Goal: Find specific fact: Find specific fact

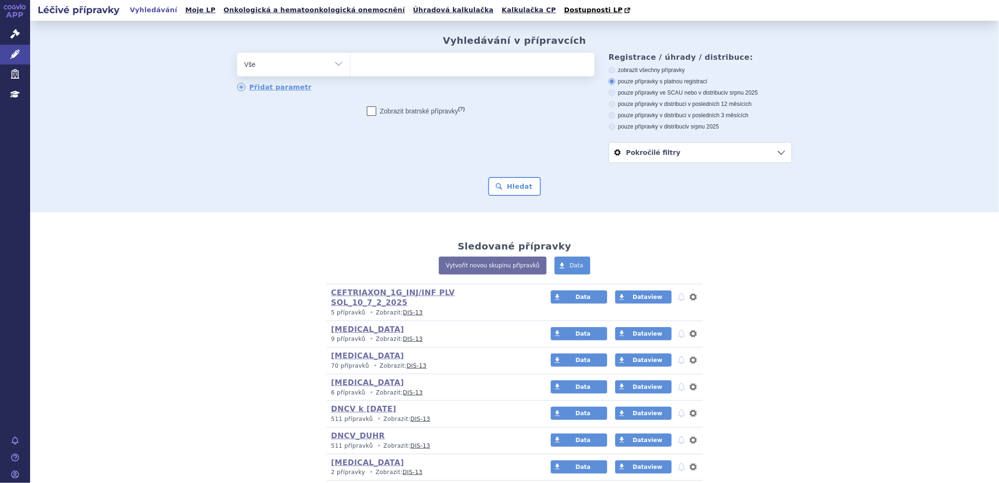
click at [394, 60] on ul at bounding box center [472, 63] width 244 height 20
click at [350, 60] on select at bounding box center [350, 64] width 0 height 24
paste input "283244"
type input "283244"
select select "283244"
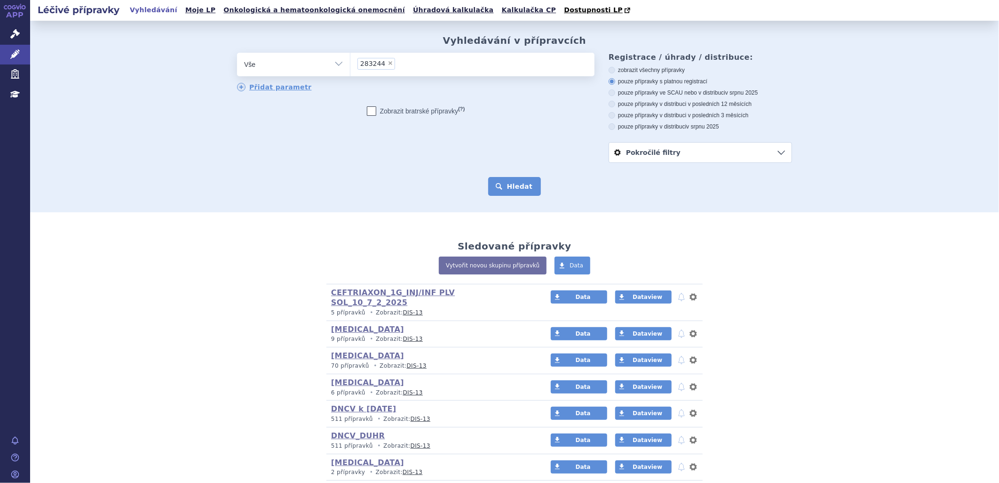
click at [498, 182] on button "Hledat" at bounding box center [514, 186] width 53 height 19
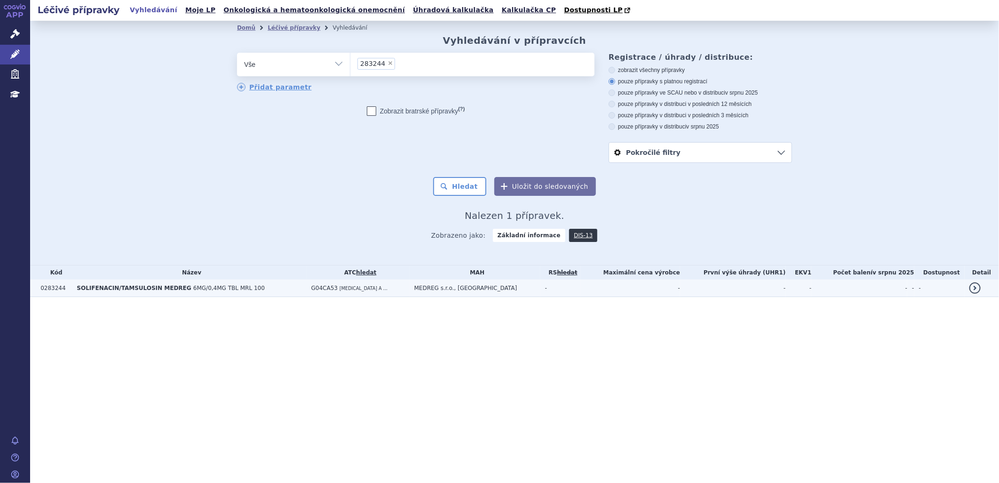
click at [193, 290] on span "6MG/0,4MG TBL MRL 100" at bounding box center [228, 288] width 71 height 7
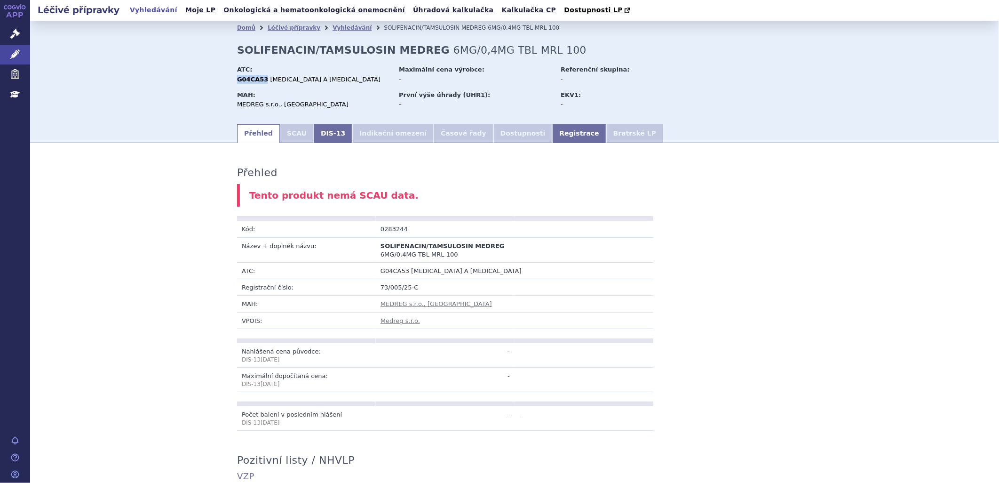
drag, startPoint x: 235, startPoint y: 79, endPoint x: 258, endPoint y: 77, distance: 22.7
click at [258, 77] on strong "G04CA53" at bounding box center [252, 79] width 31 height 7
